Goal: Find specific page/section: Find specific page/section

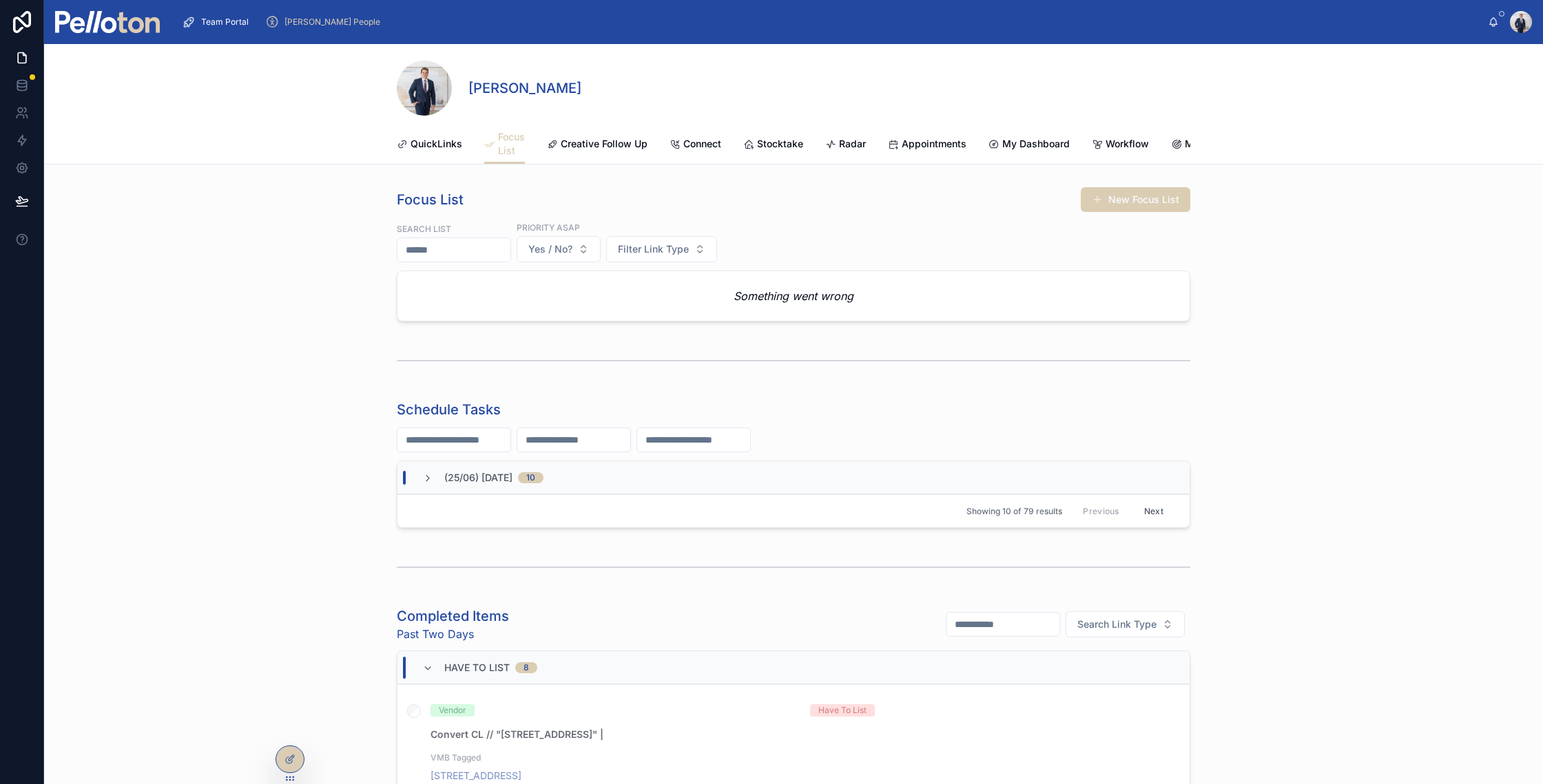
click at [132, 24] on img at bounding box center [107, 21] width 105 height 22
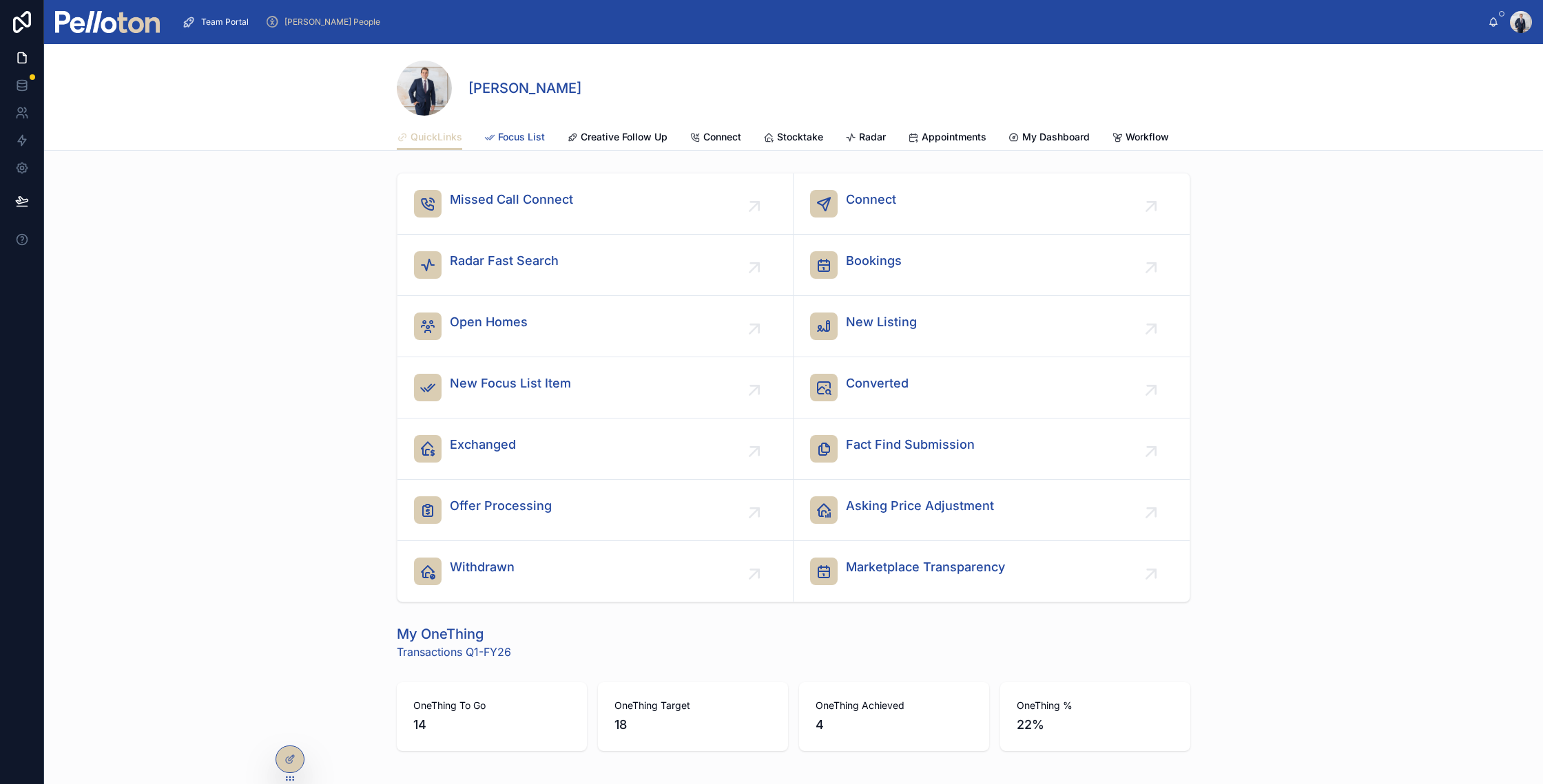
click at [522, 142] on span "Focus List" at bounding box center [521, 137] width 47 height 14
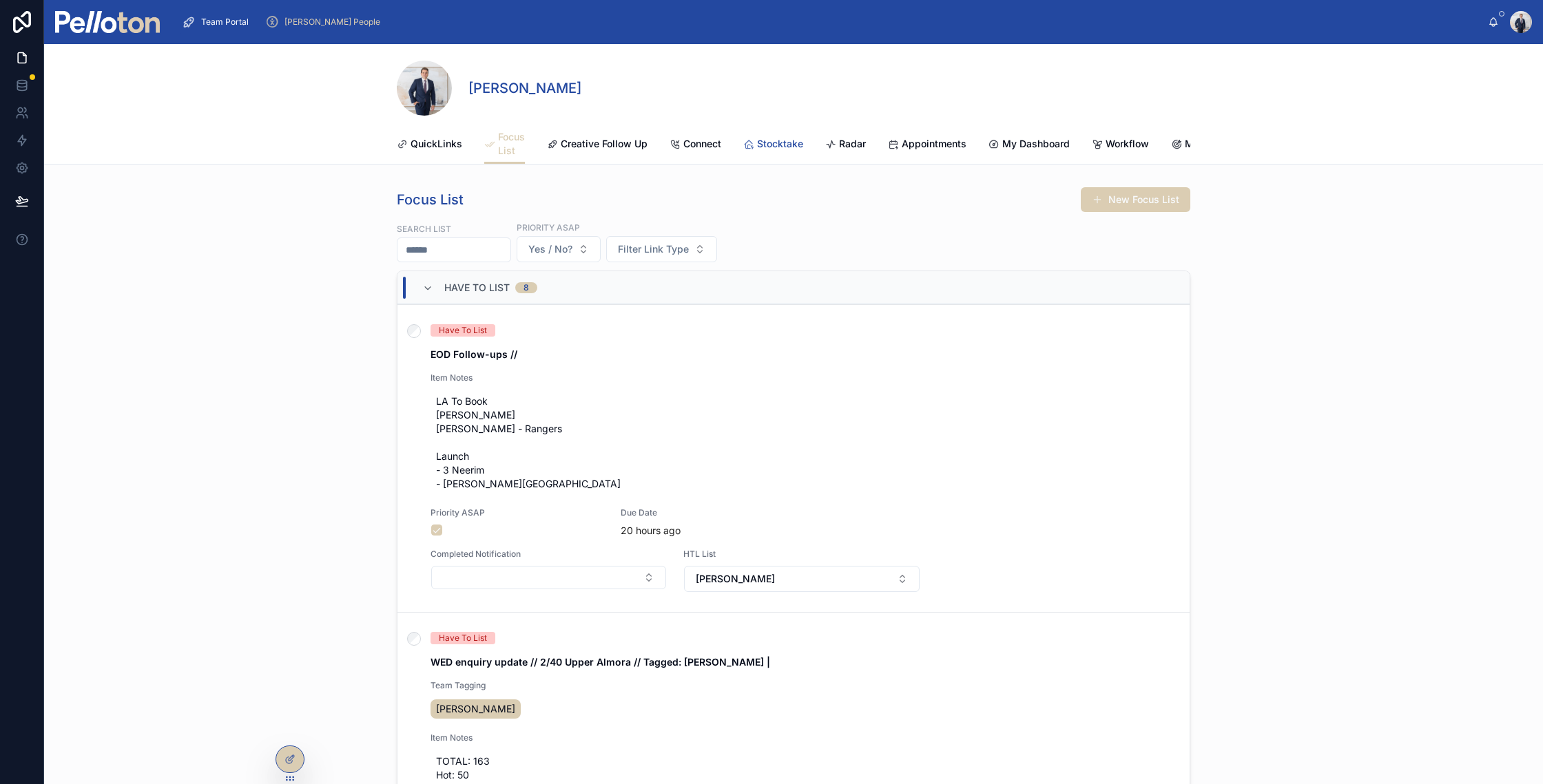
click at [774, 144] on span "Stocktake" at bounding box center [780, 144] width 46 height 14
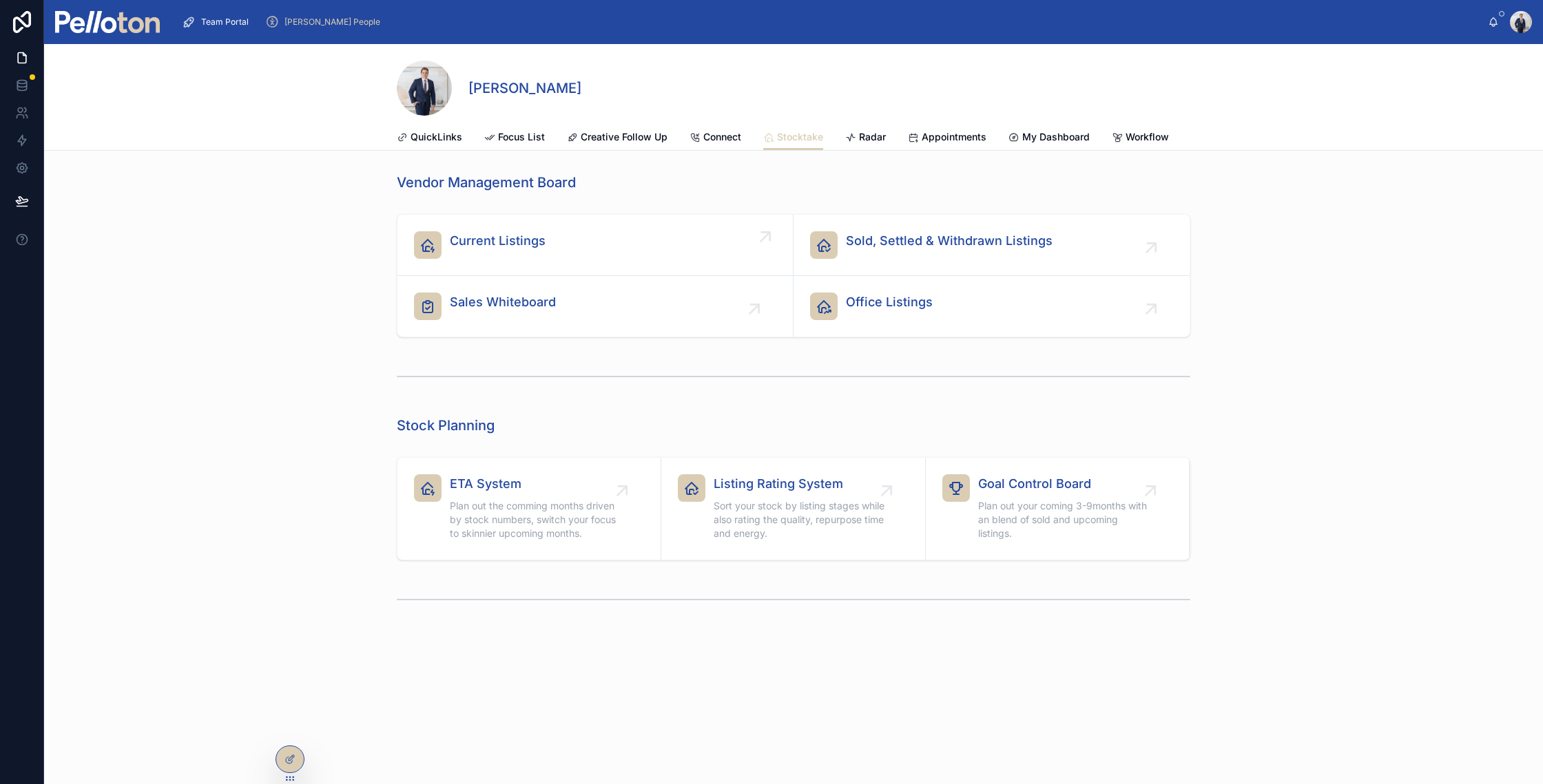
click at [456, 246] on span "Current Listings" at bounding box center [498, 241] width 96 height 19
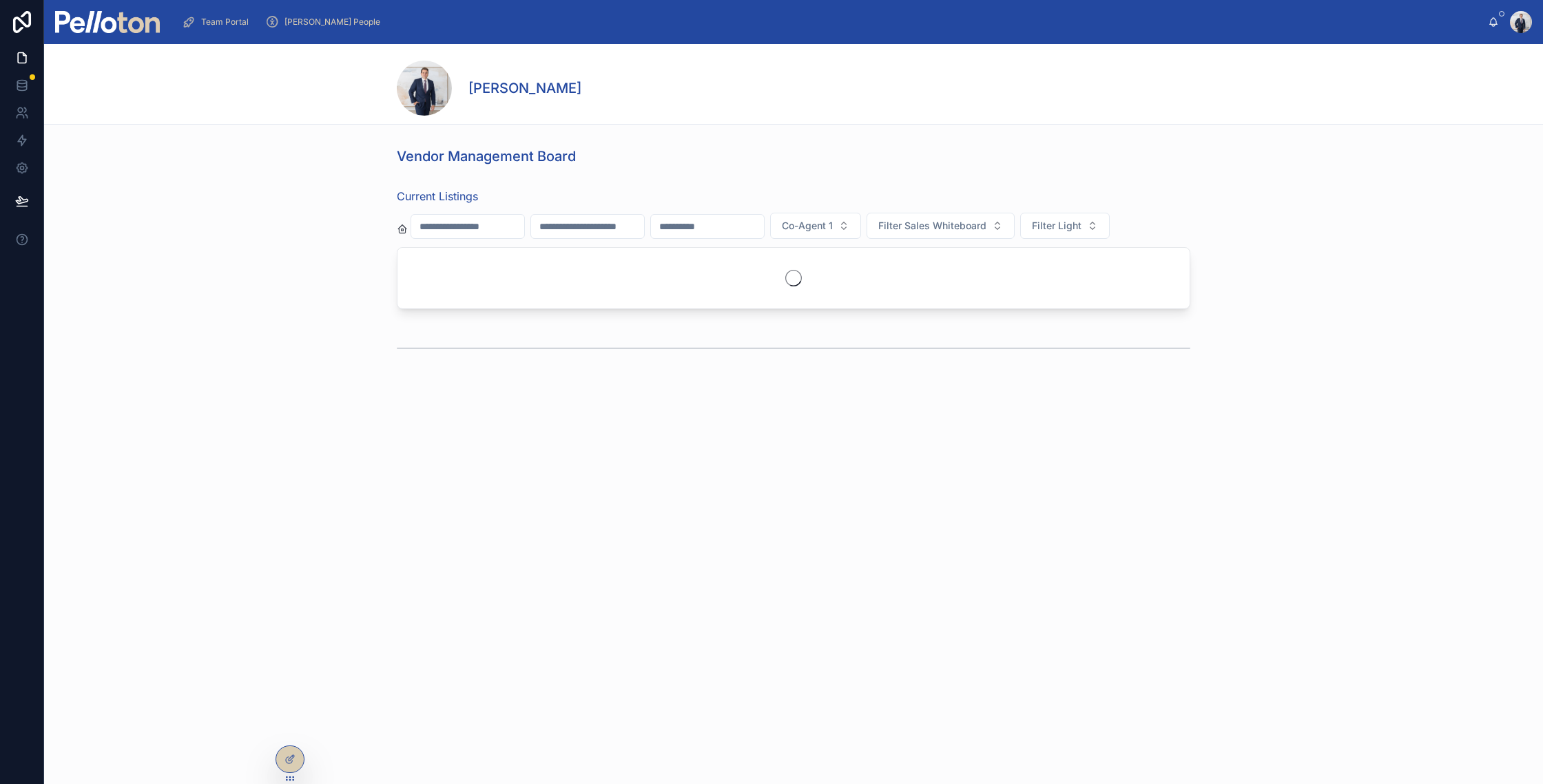
click at [484, 226] on input "text" at bounding box center [467, 227] width 113 height 19
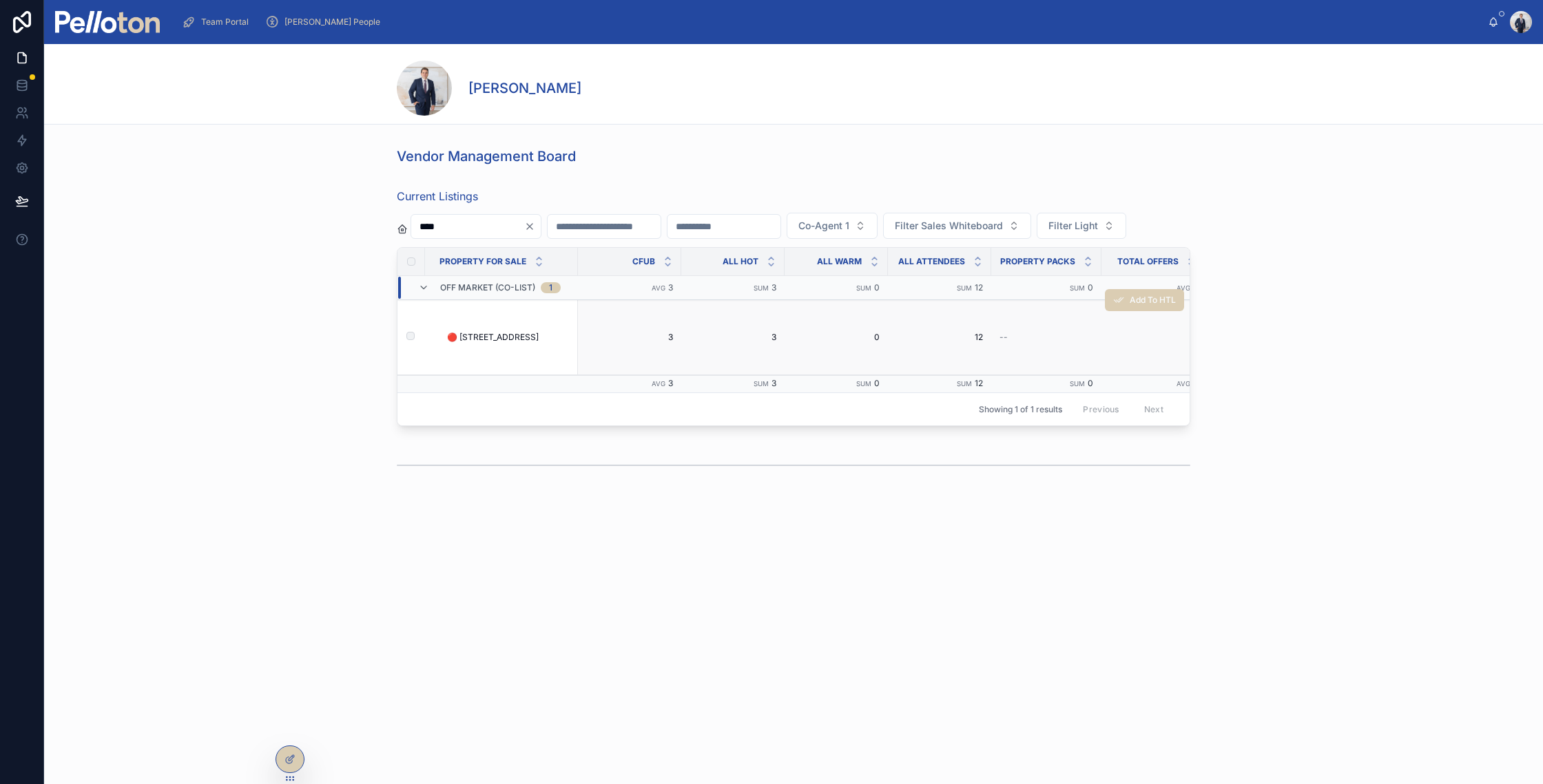
type input "****"
click at [490, 339] on span "🔴 [STREET_ADDRESS]" at bounding box center [493, 338] width 91 height 11
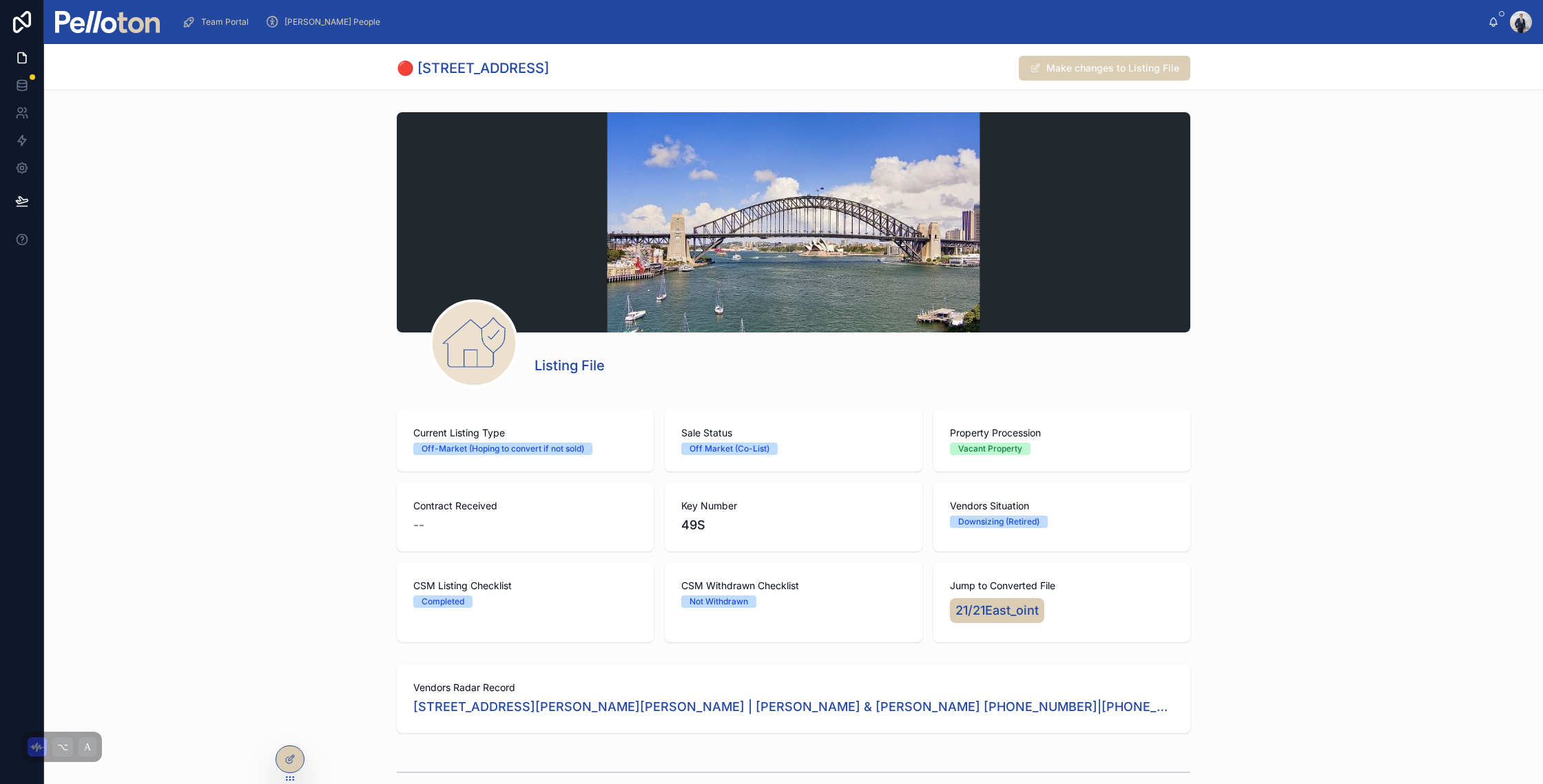
click at [212, 23] on span "Team Portal" at bounding box center [225, 22] width 48 height 11
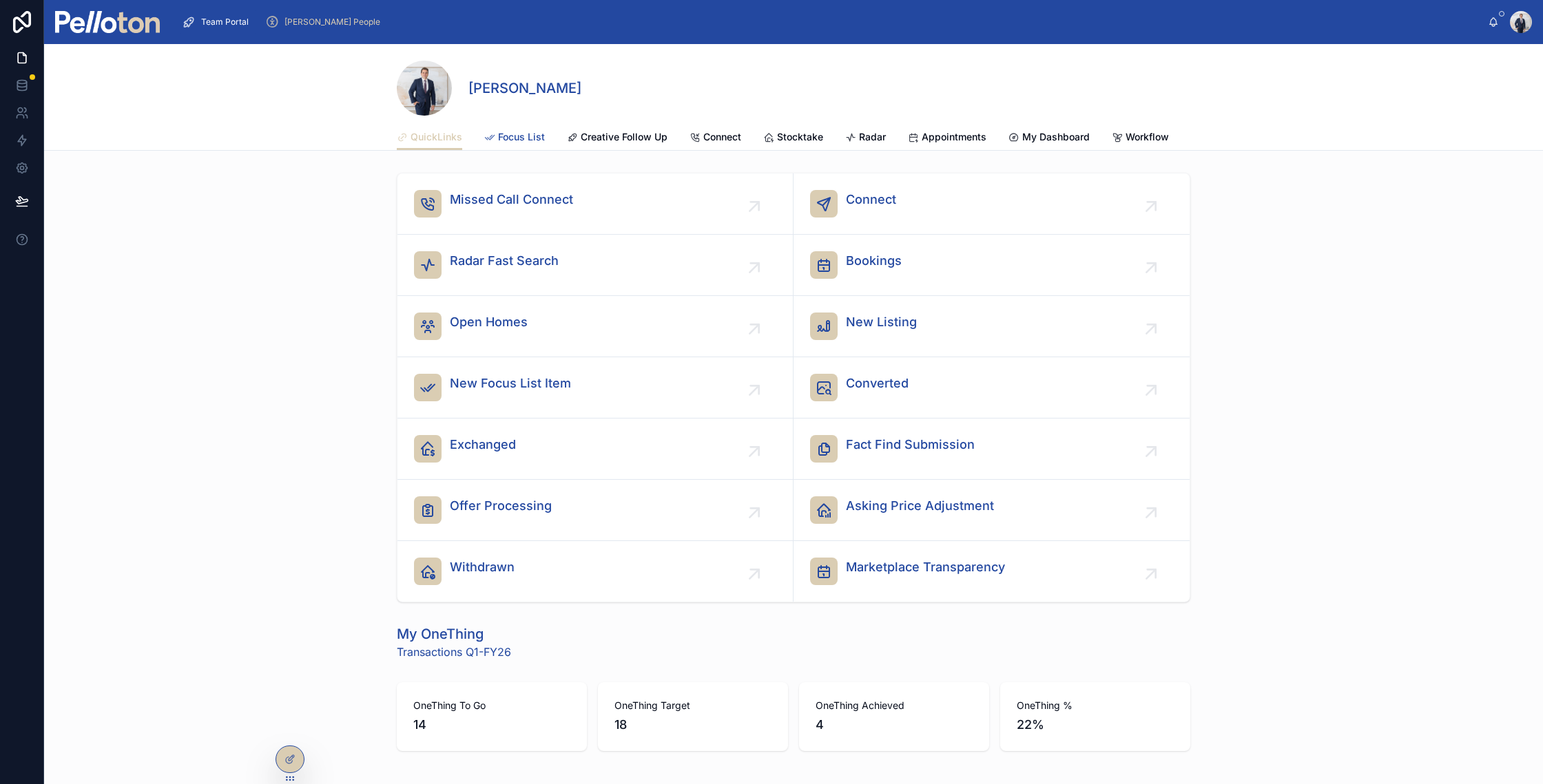
click at [514, 126] on link "Focus List" at bounding box center [515, 138] width 60 height 27
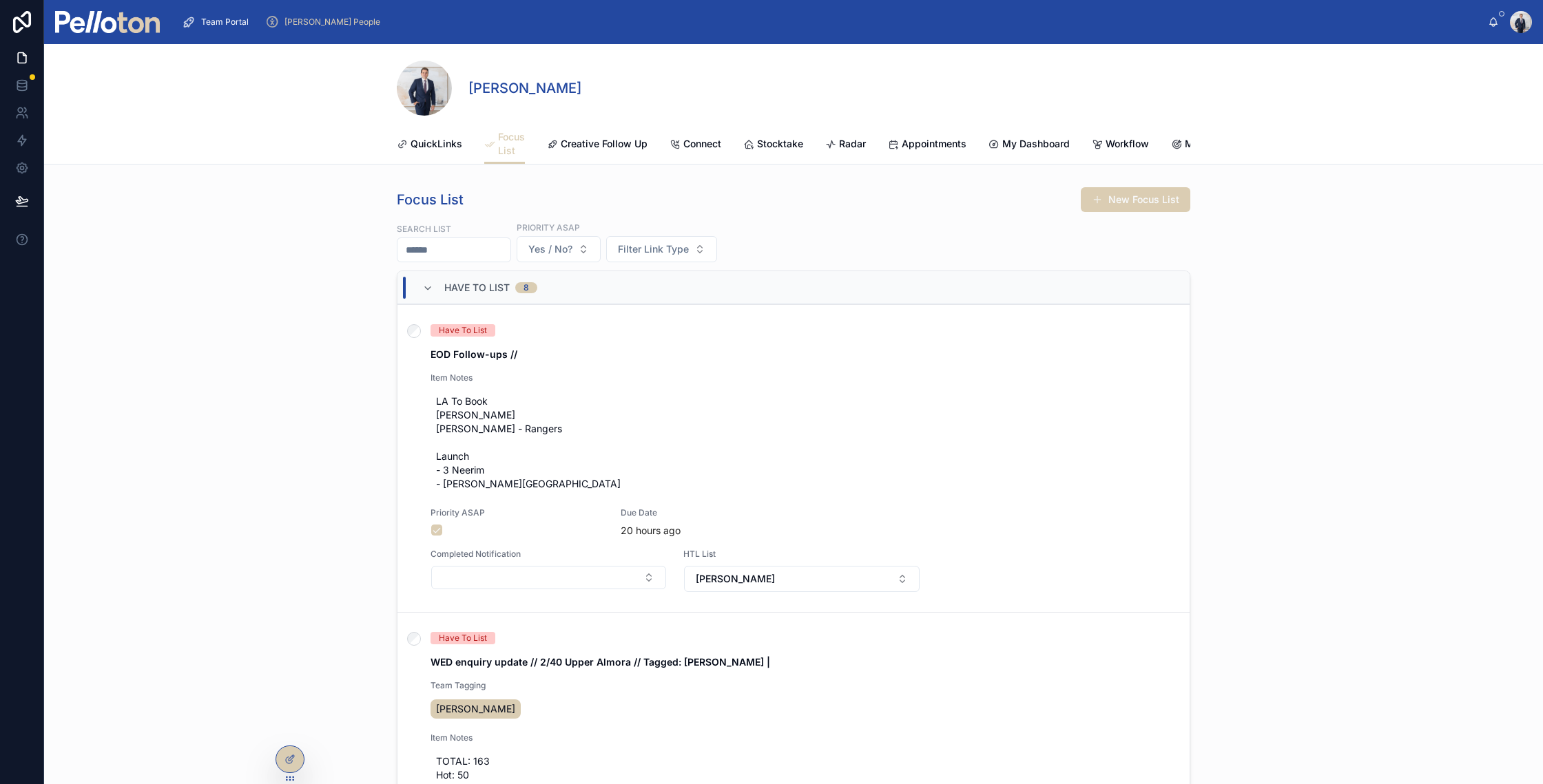
click at [125, 17] on img at bounding box center [107, 21] width 105 height 22
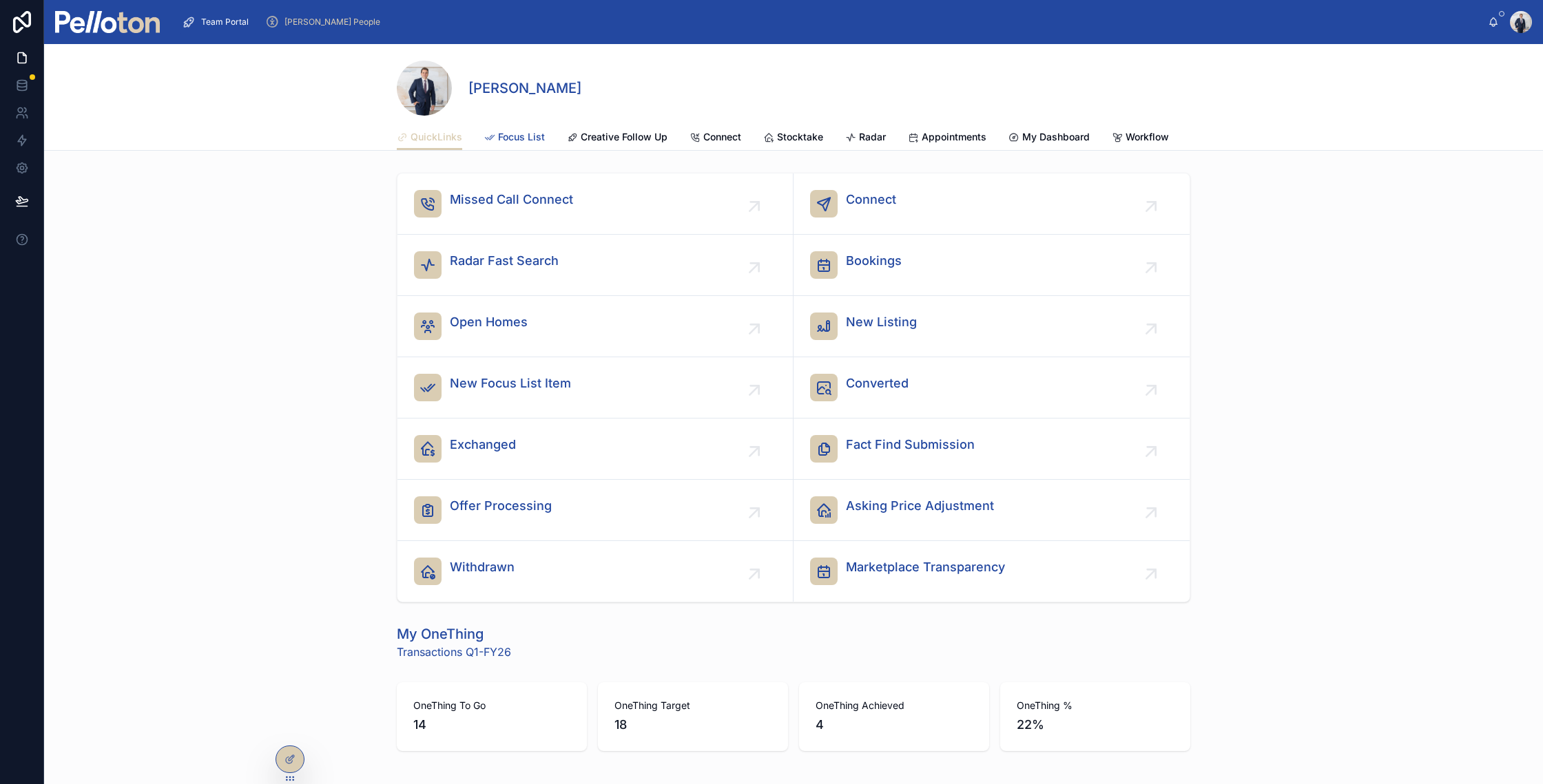
click at [518, 136] on span "Focus List" at bounding box center [521, 137] width 47 height 14
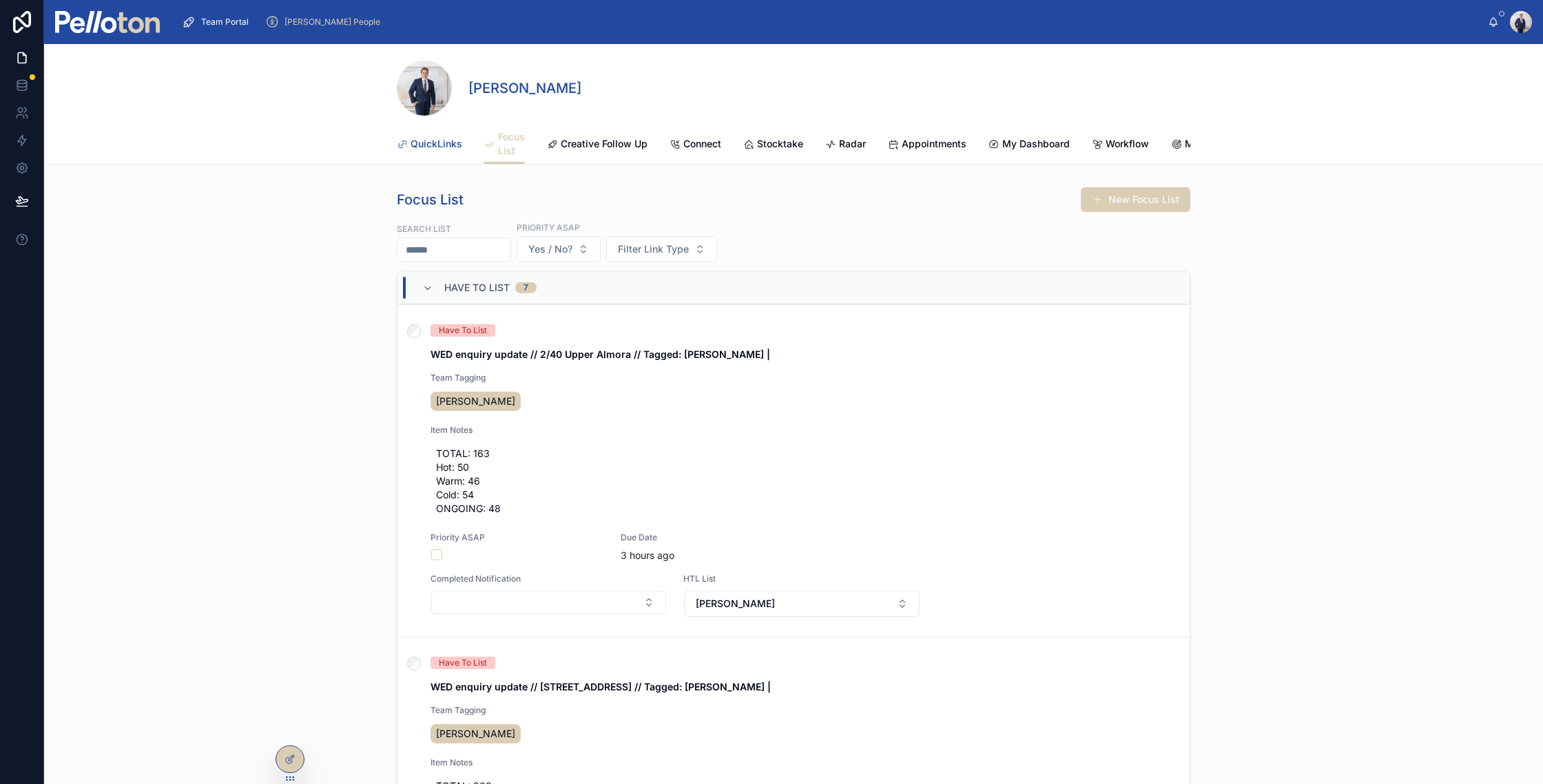
click at [410, 148] on span "QuickLinks" at bounding box center [436, 144] width 51 height 14
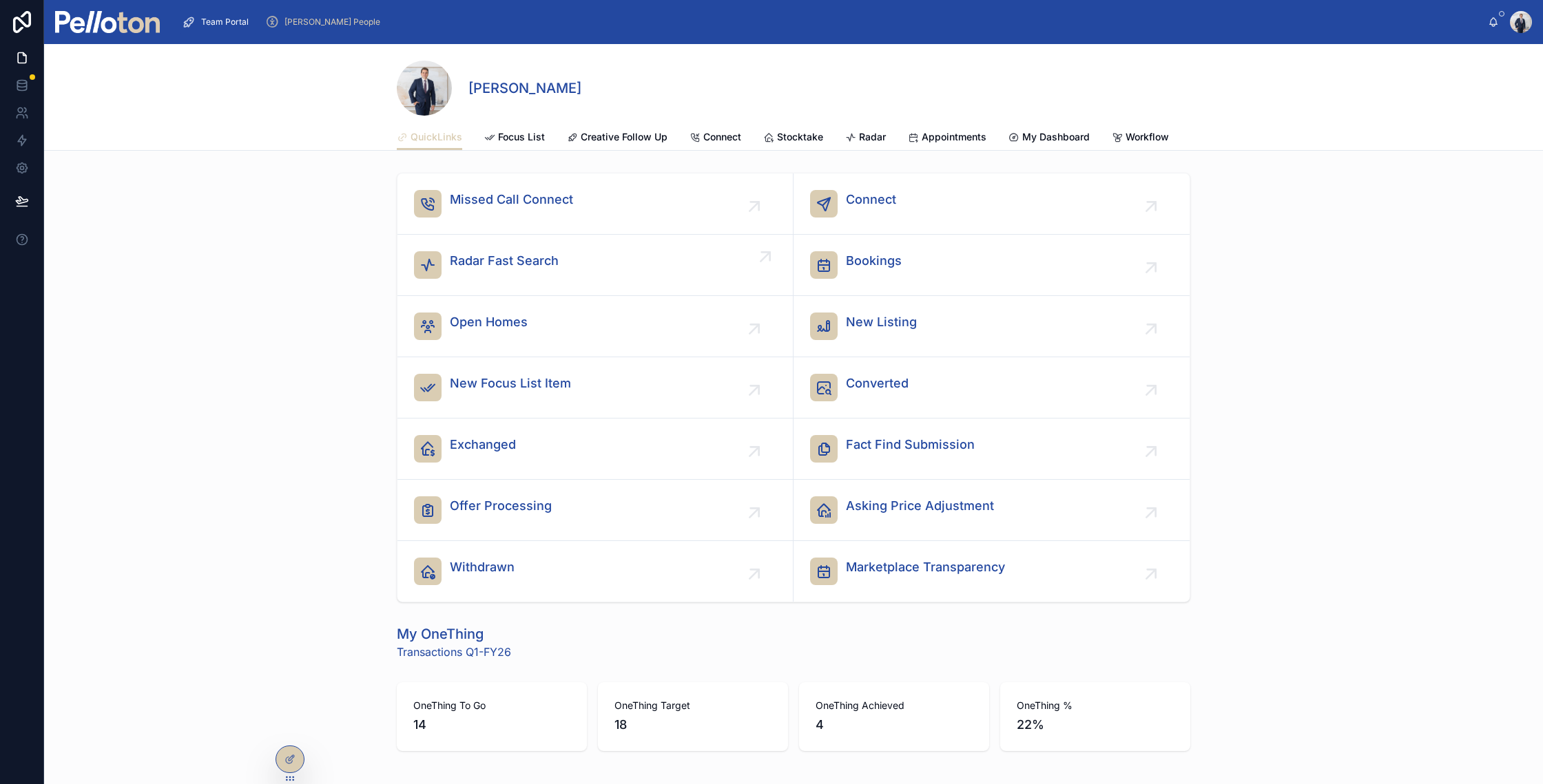
click at [475, 271] on span "Radar Fast Search" at bounding box center [504, 261] width 109 height 19
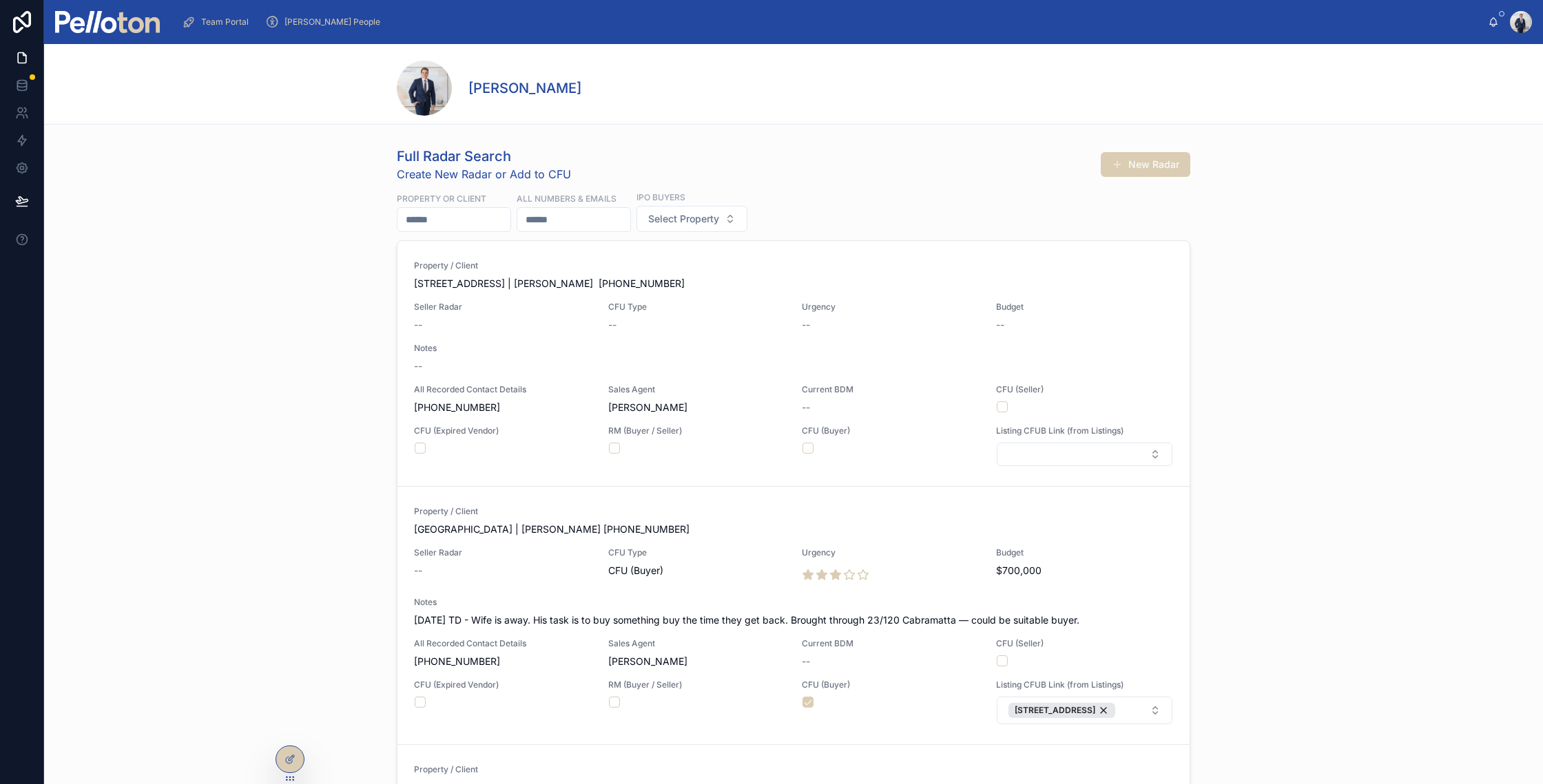
click at [480, 228] on input "text" at bounding box center [454, 220] width 113 height 19
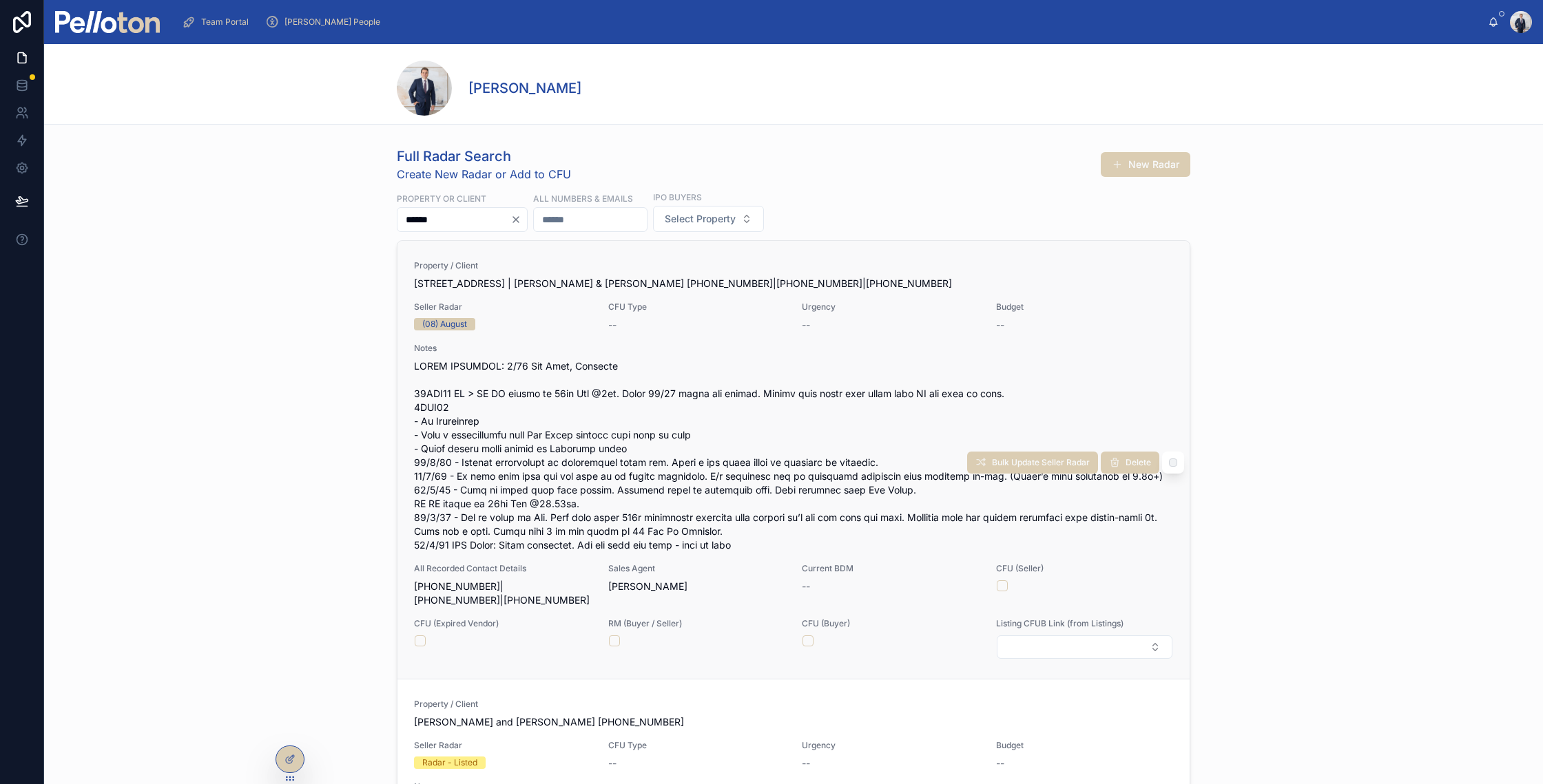
type input "******"
click at [532, 295] on div "Property / Client [STREET_ADDRESS] | [PERSON_NAME] & [PERSON_NAME] [PHONE_NUMBE…" at bounding box center [793, 460] width 760 height 400
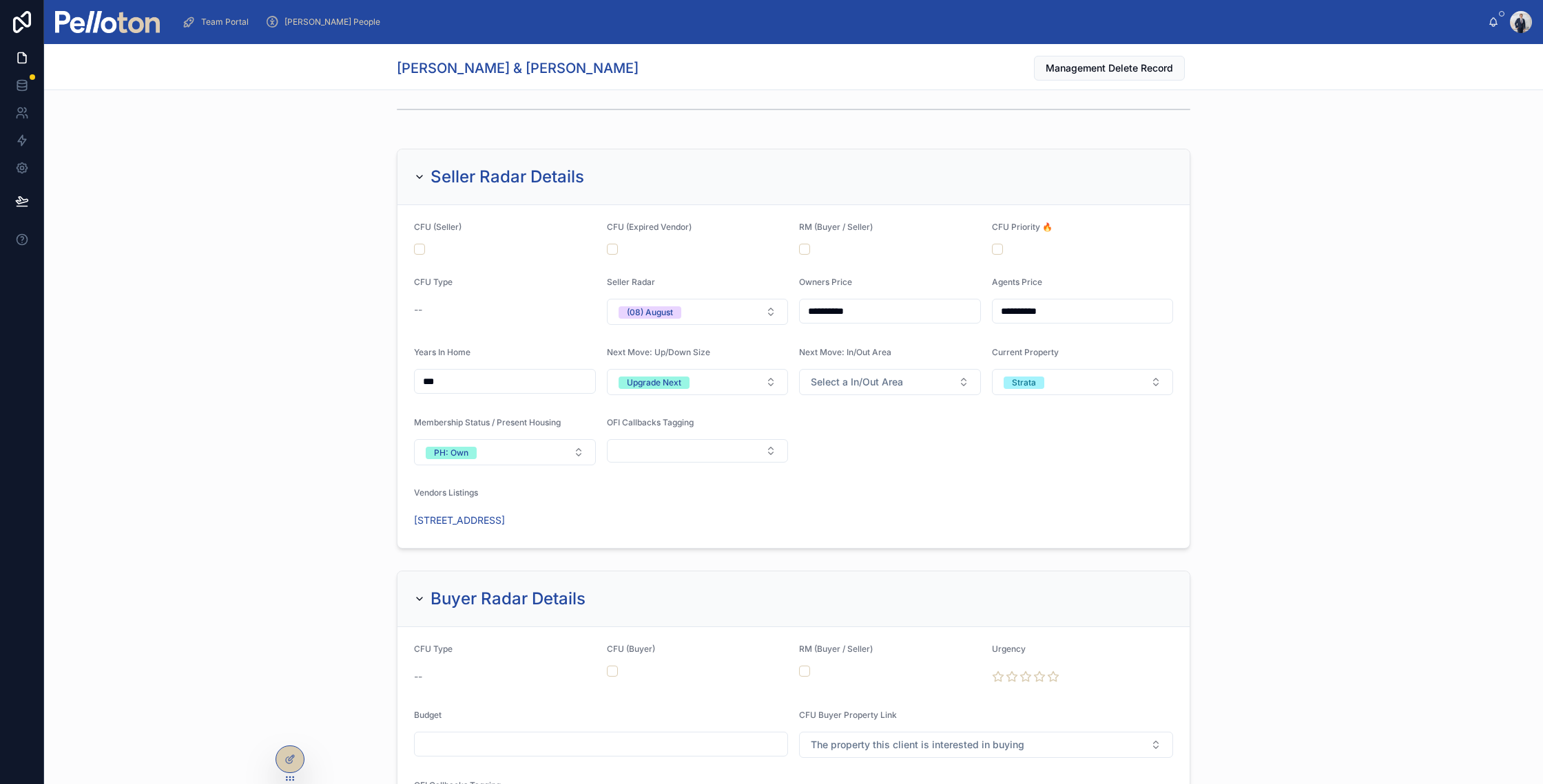
scroll to position [1124, 0]
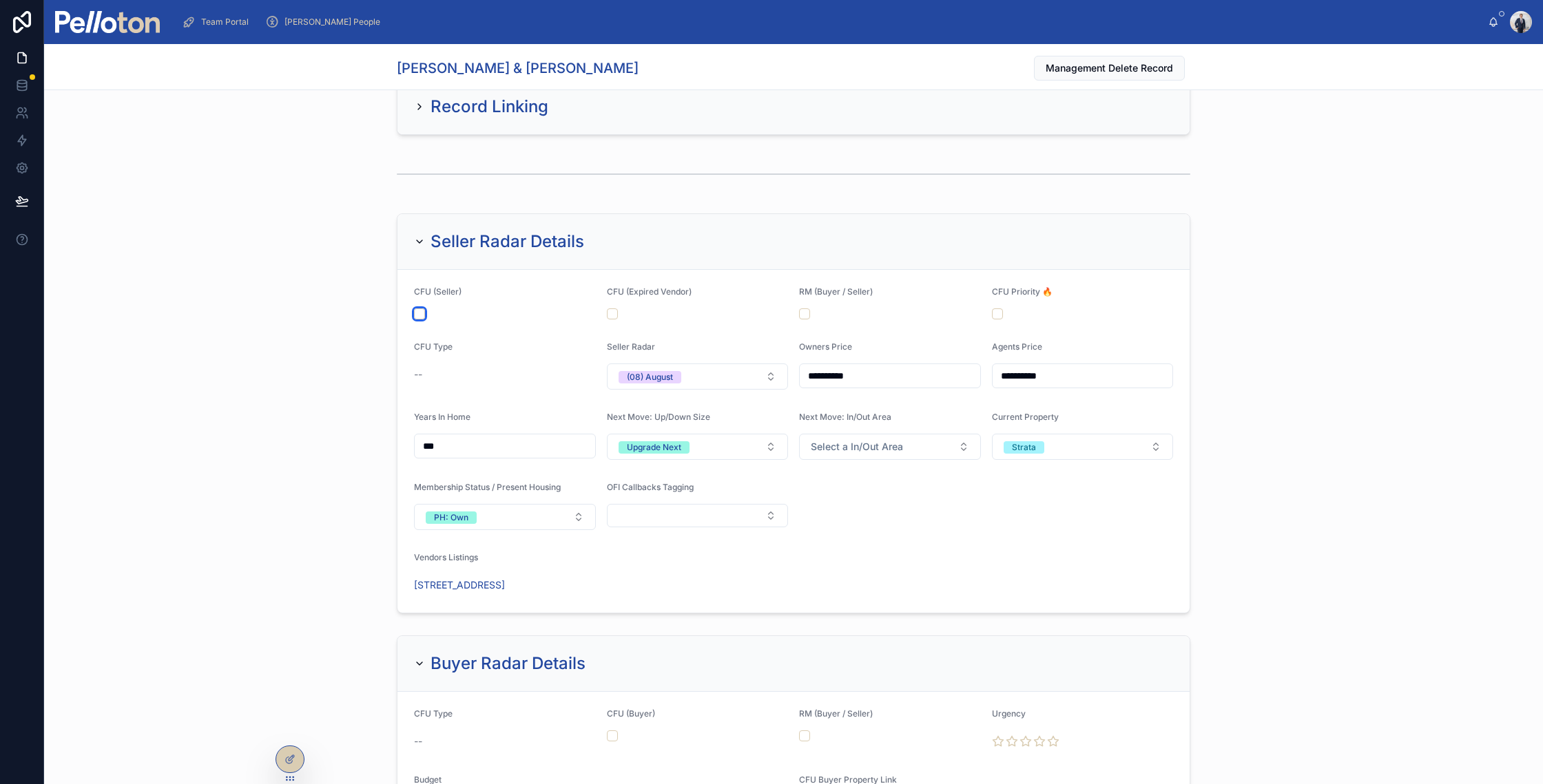
click at [416, 313] on button "button" at bounding box center [419, 314] width 11 height 11
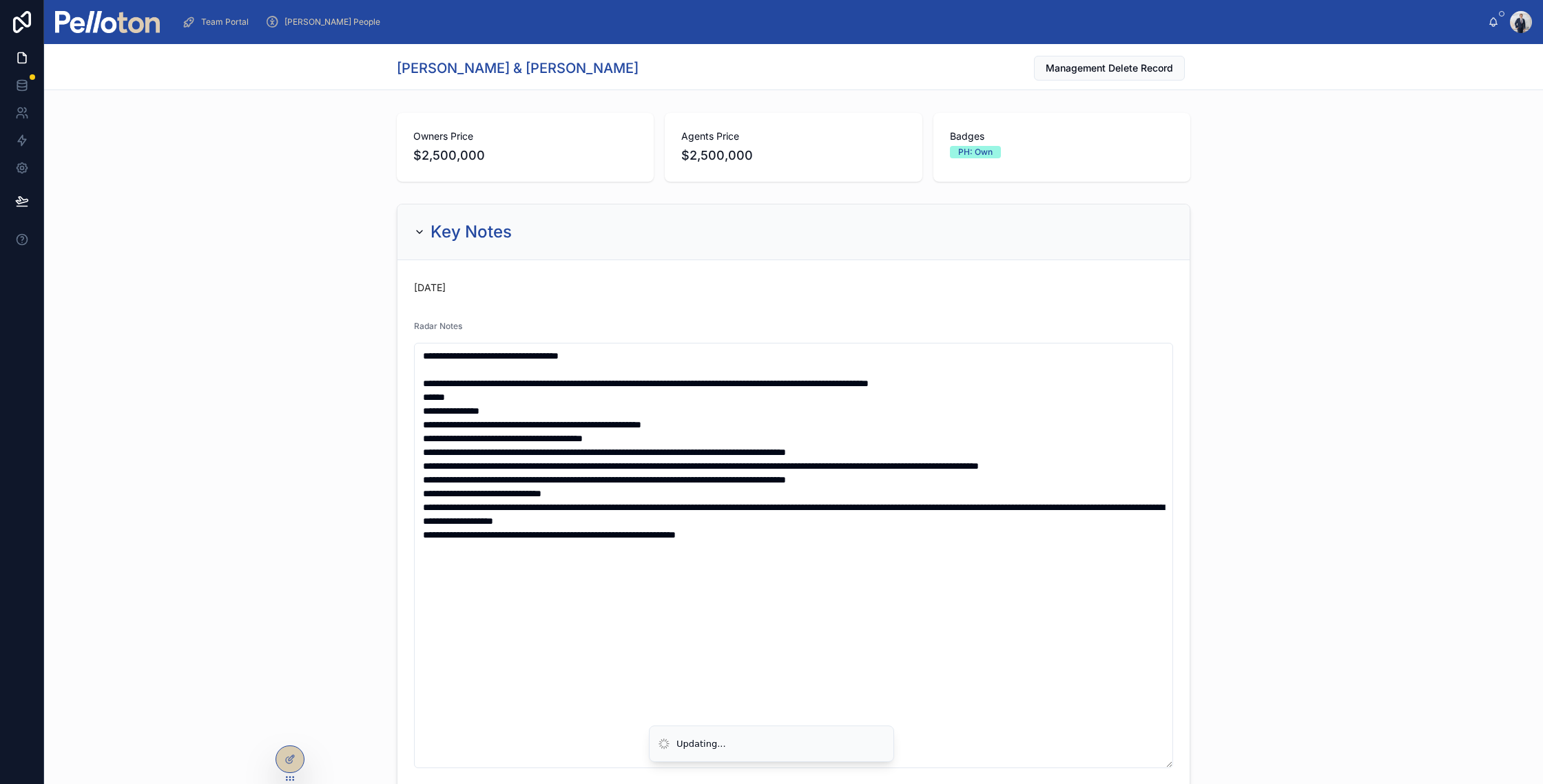
scroll to position [0, 0]
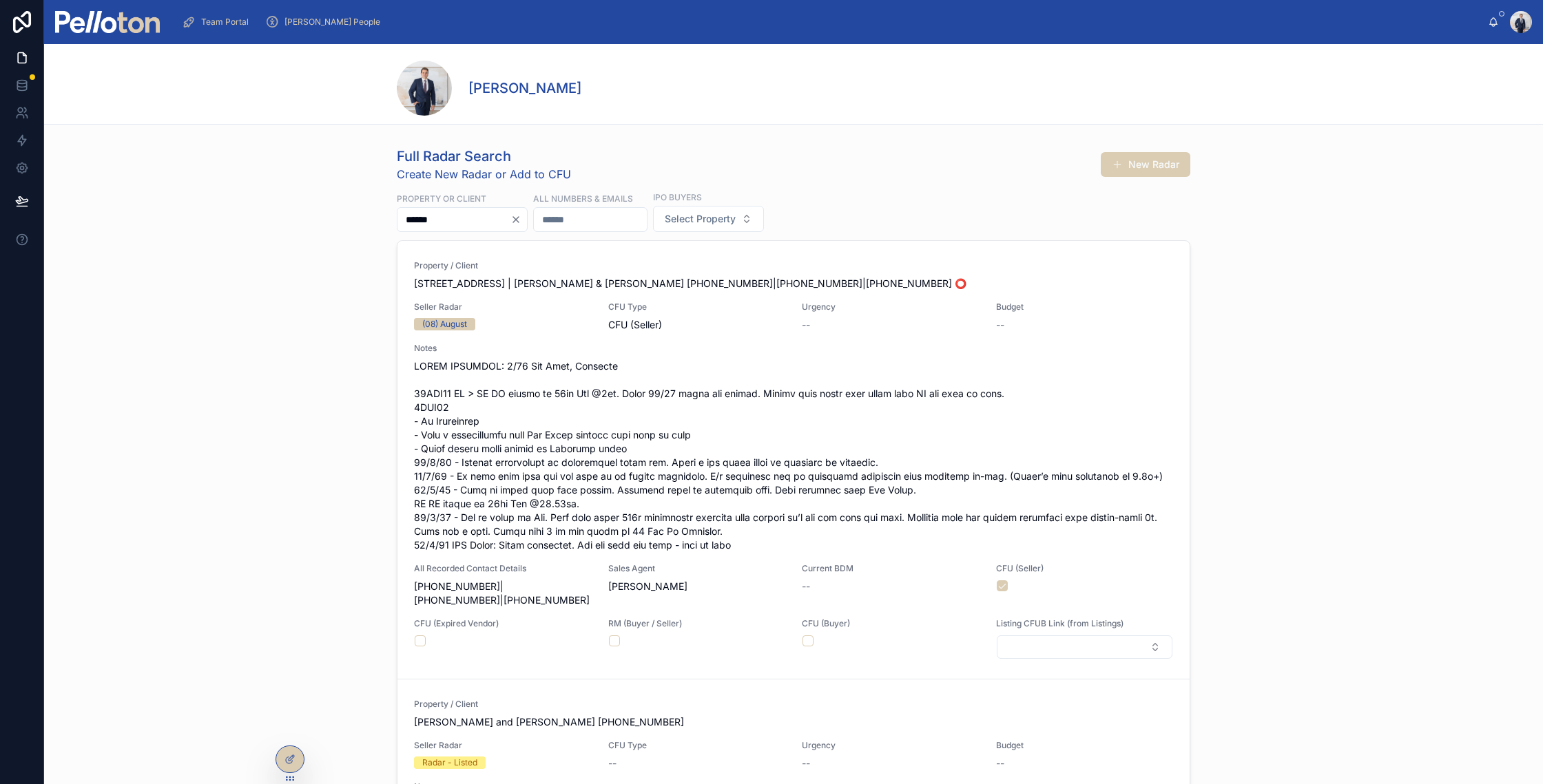
click at [518, 218] on icon "Clear" at bounding box center [516, 220] width 5 height 5
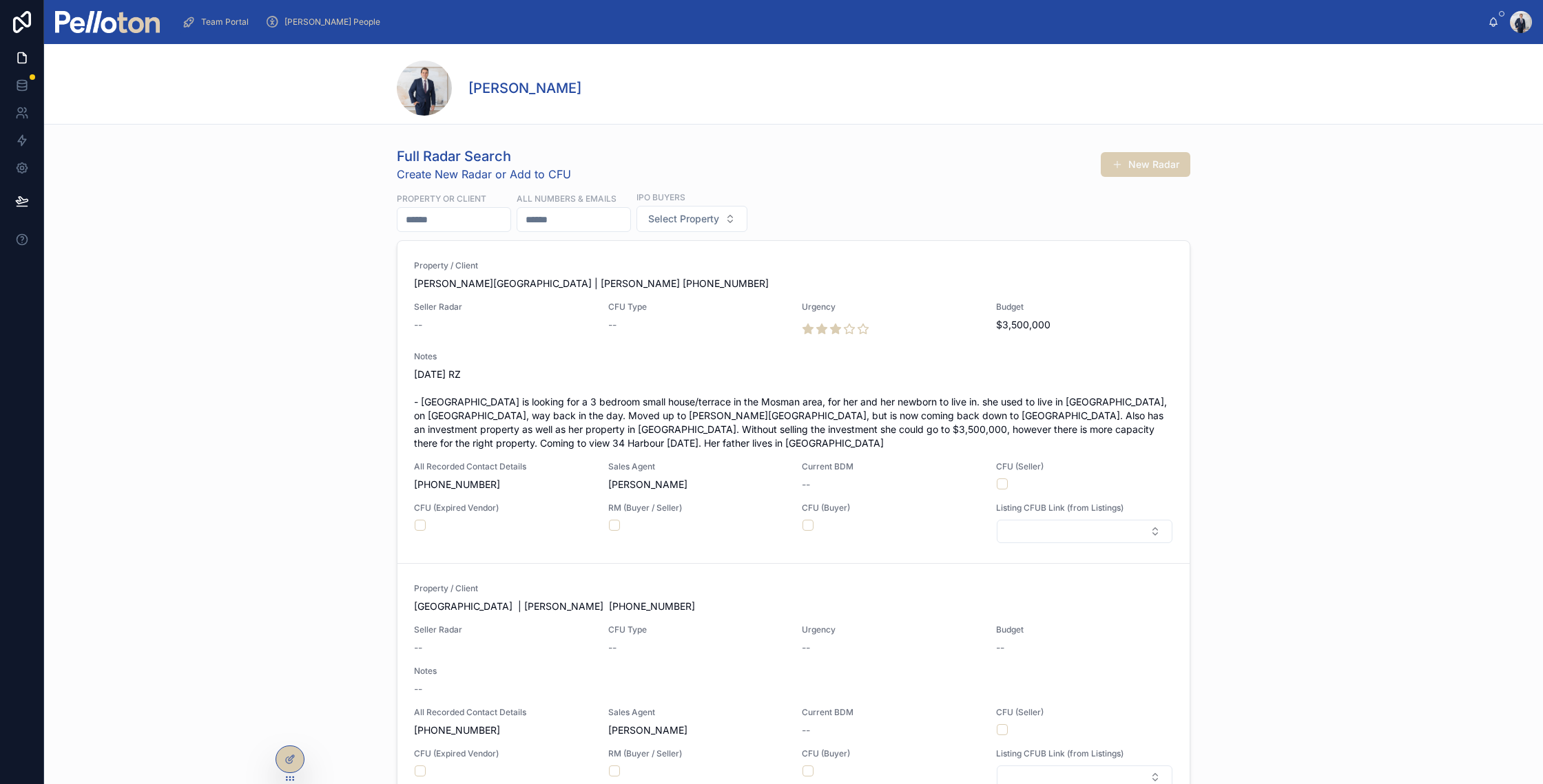
click at [230, 27] on span "Team Portal" at bounding box center [225, 22] width 48 height 11
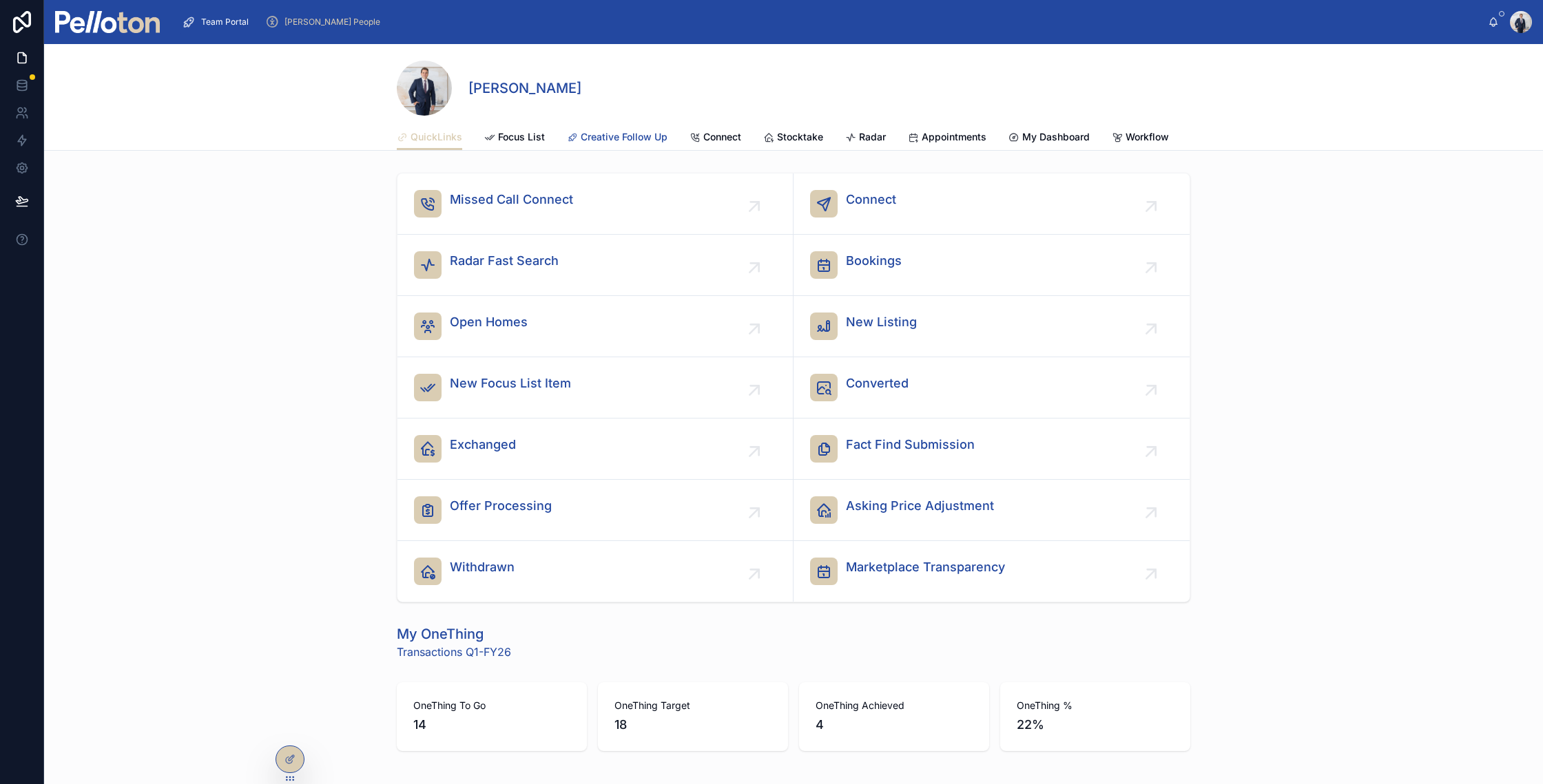
click at [591, 132] on span "Creative Follow Up" at bounding box center [624, 137] width 87 height 14
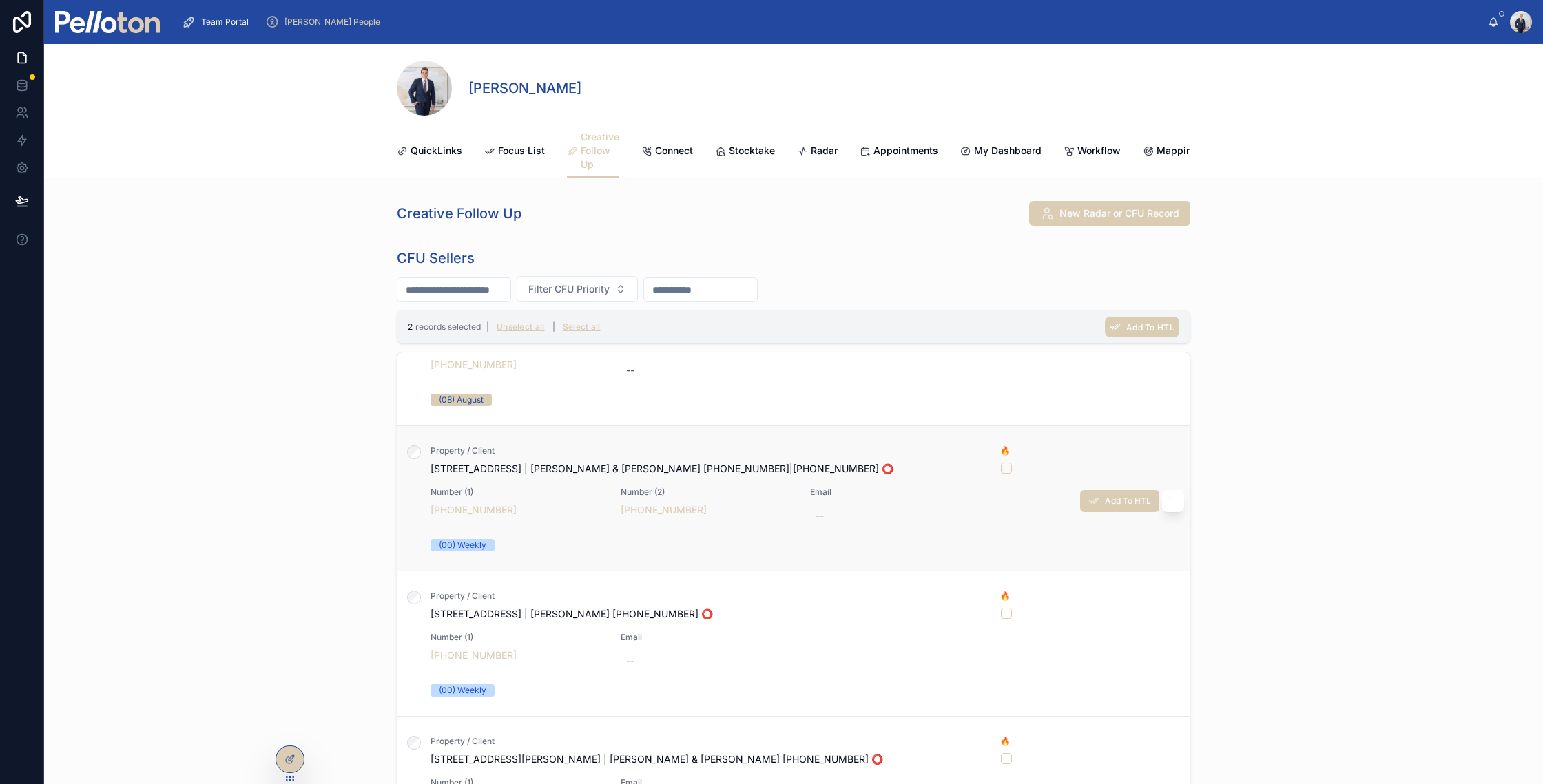
scroll to position [1540, 0]
